Goal: Find specific page/section

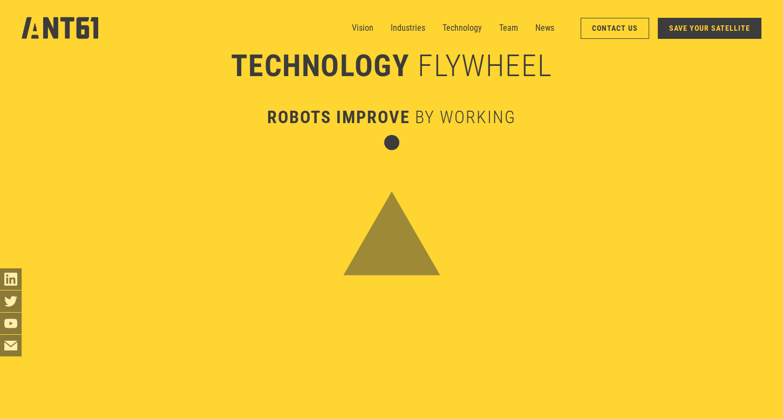
scroll to position [2656, 0]
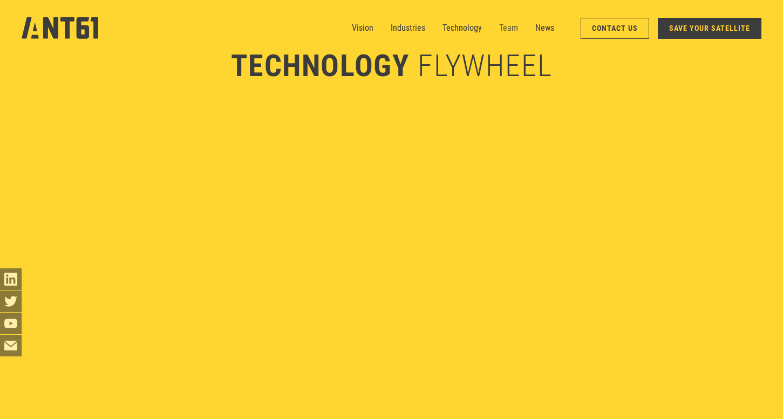
click at [508, 33] on link "Team" at bounding box center [508, 28] width 19 height 22
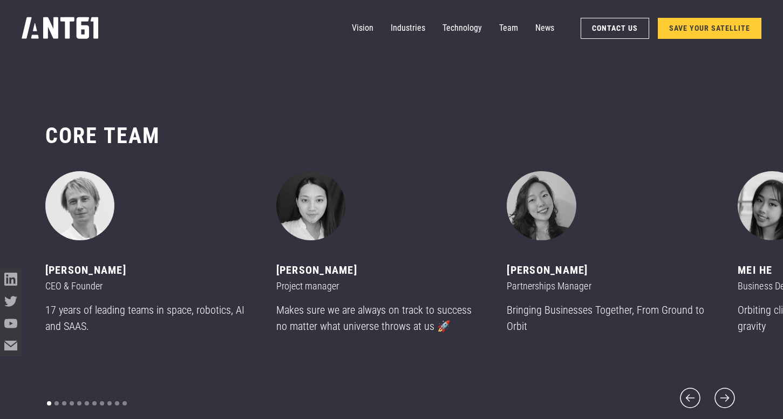
scroll to position [4971, 0]
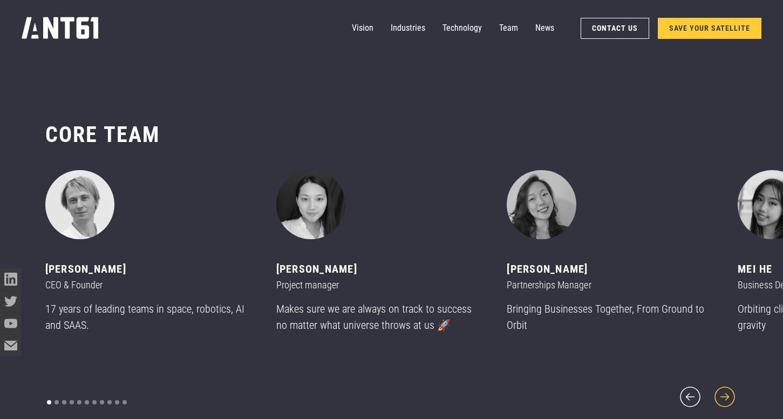
click at [728, 392] on icon "next slide" at bounding box center [725, 397] width 26 height 26
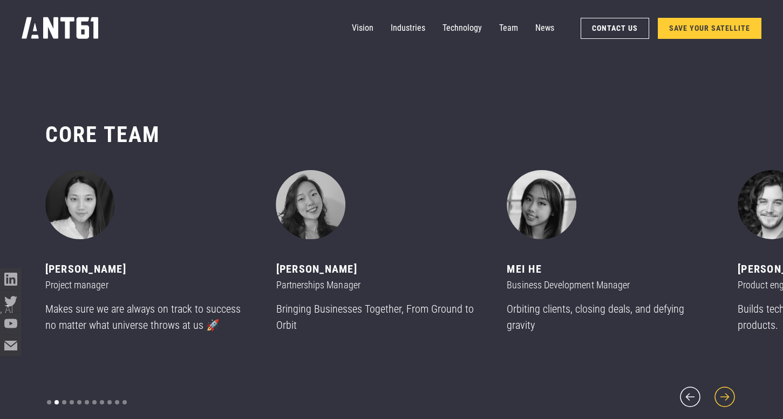
click at [728, 392] on icon "next slide" at bounding box center [725, 397] width 26 height 26
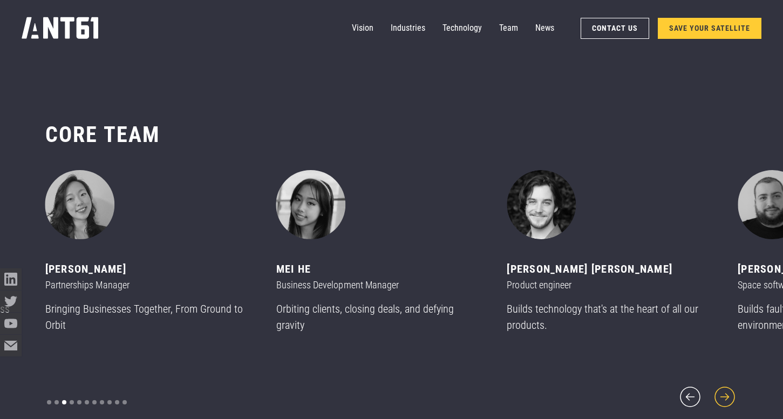
click at [728, 392] on icon "next slide" at bounding box center [725, 397] width 26 height 26
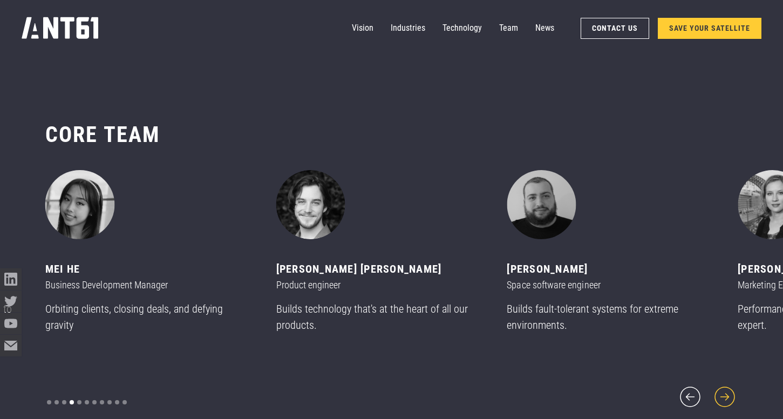
click at [728, 392] on icon "next slide" at bounding box center [725, 397] width 26 height 26
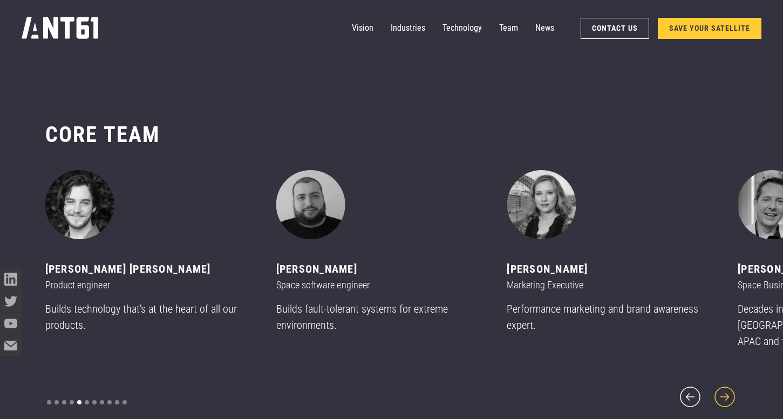
click at [728, 392] on icon "next slide" at bounding box center [725, 397] width 26 height 26
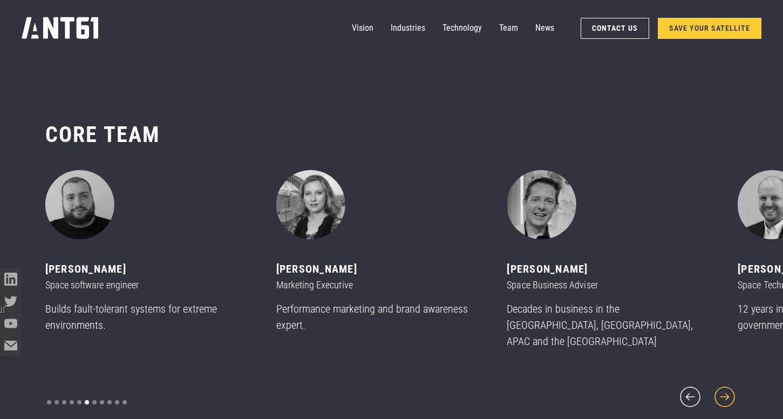
click at [728, 392] on icon "next slide" at bounding box center [725, 397] width 26 height 26
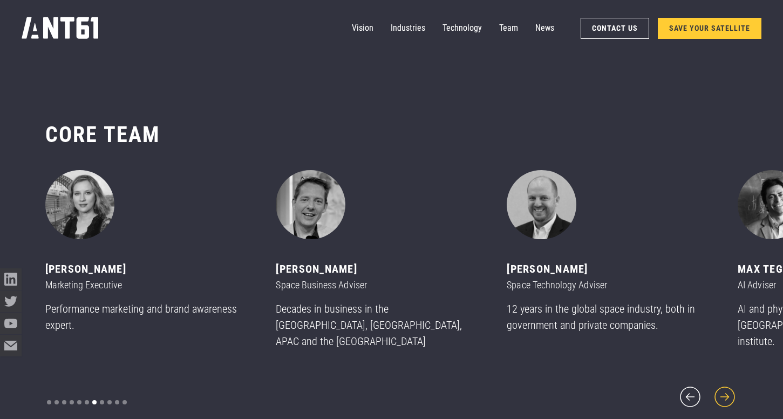
click at [728, 392] on icon "next slide" at bounding box center [725, 397] width 26 height 26
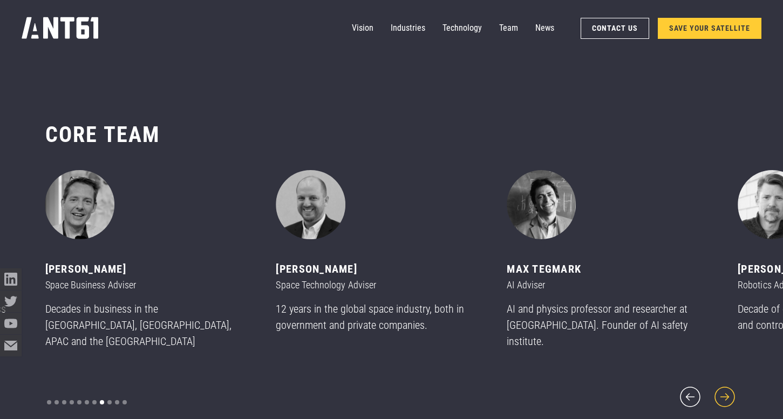
click at [728, 392] on icon "next slide" at bounding box center [725, 397] width 26 height 26
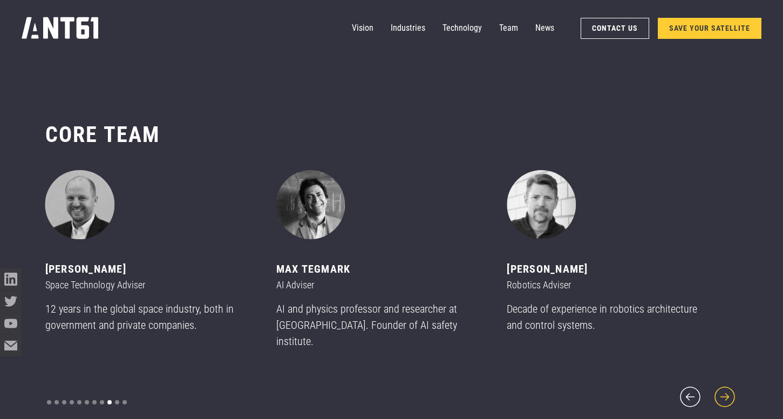
click at [728, 392] on icon "next slide" at bounding box center [725, 397] width 26 height 26
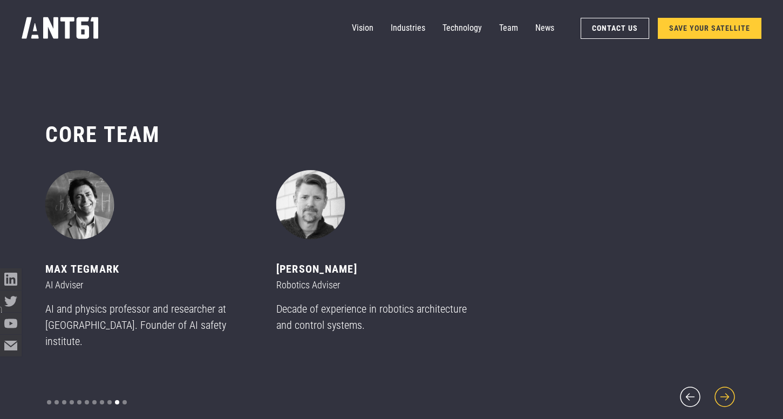
click at [728, 392] on icon "next slide" at bounding box center [725, 397] width 26 height 26
